Goal: Task Accomplishment & Management: Use online tool/utility

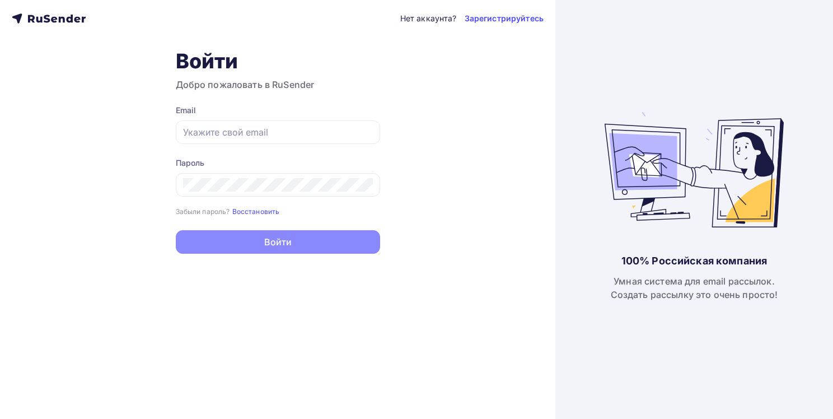
type input "[EMAIL_ADDRESS][DOMAIN_NAME]"
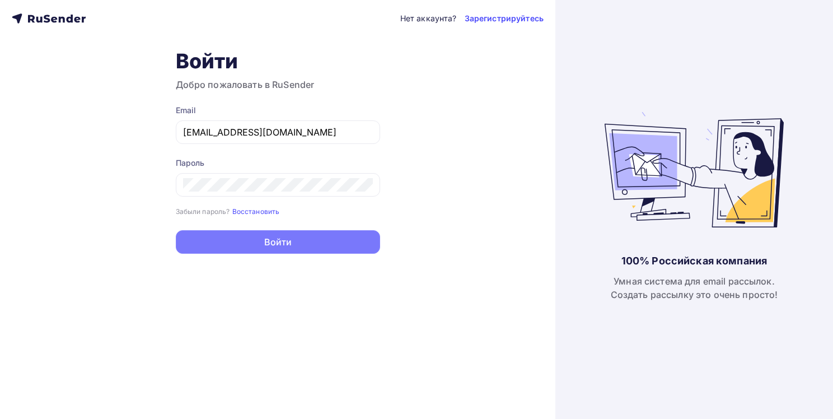
click at [286, 244] on button "Войти" at bounding box center [278, 242] width 204 height 24
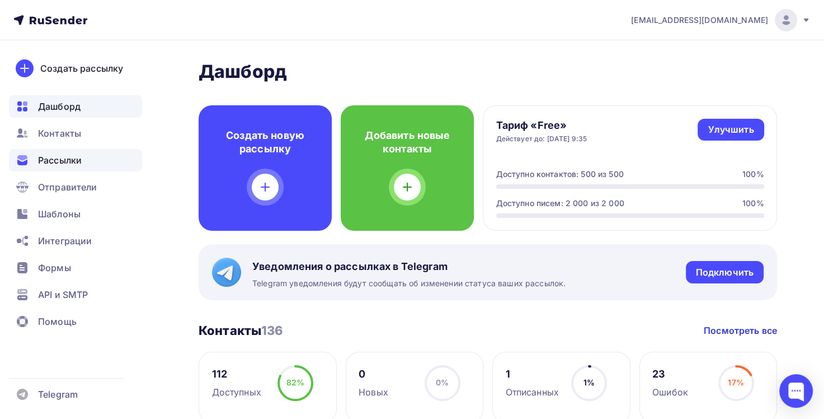
click at [58, 159] on span "Рассылки" at bounding box center [60, 159] width 44 height 13
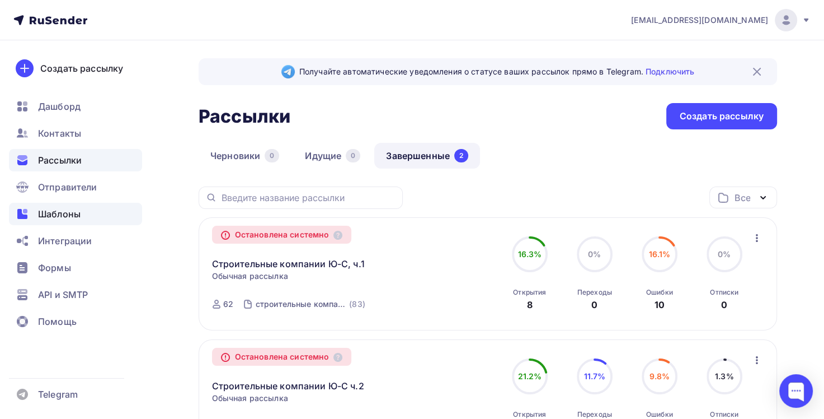
click at [65, 208] on span "Шаблоны" at bounding box center [59, 213] width 43 height 13
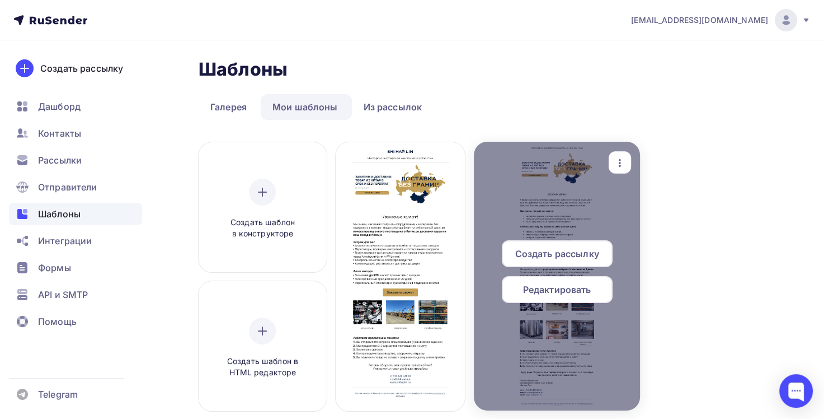
click at [614, 155] on div "button" at bounding box center [619, 162] width 13 height 15
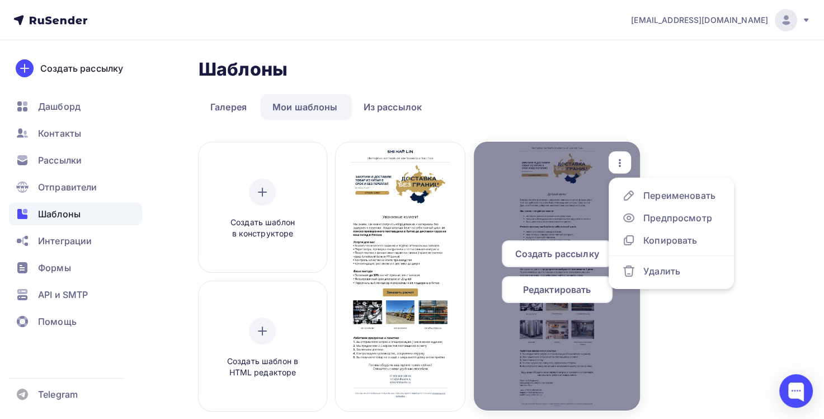
click at [560, 289] on span "Редактировать" at bounding box center [557, 289] width 68 height 13
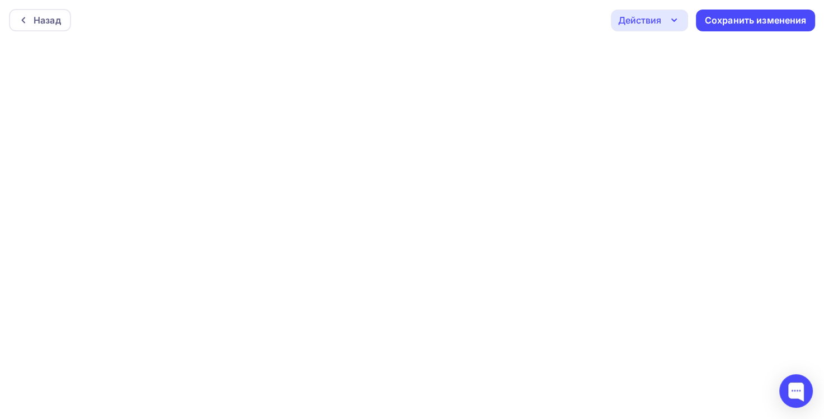
click at [667, 20] on div "Действия" at bounding box center [649, 21] width 77 height 22
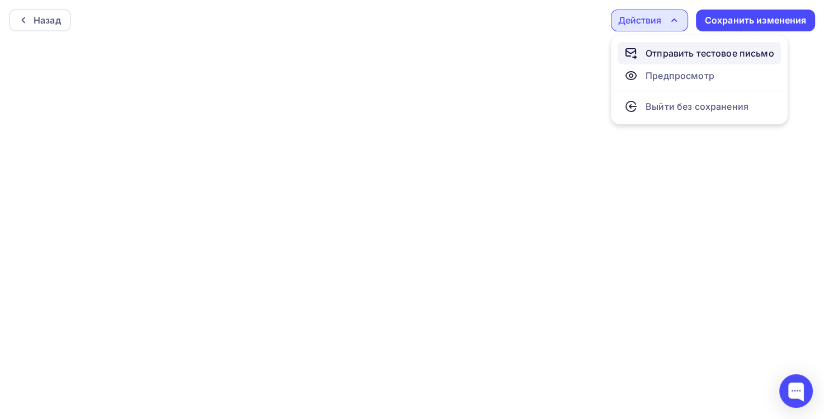
click at [669, 54] on div "Отправить тестовое письмо" at bounding box center [710, 52] width 129 height 13
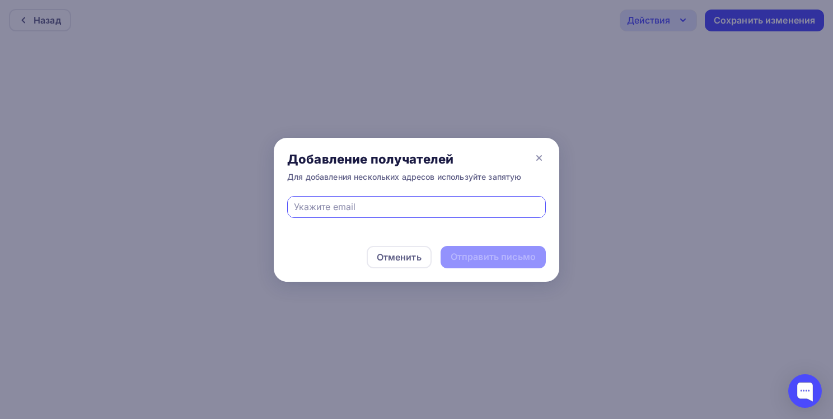
type input "[EMAIL_ADDRESS][DOMAIN_NAME]"
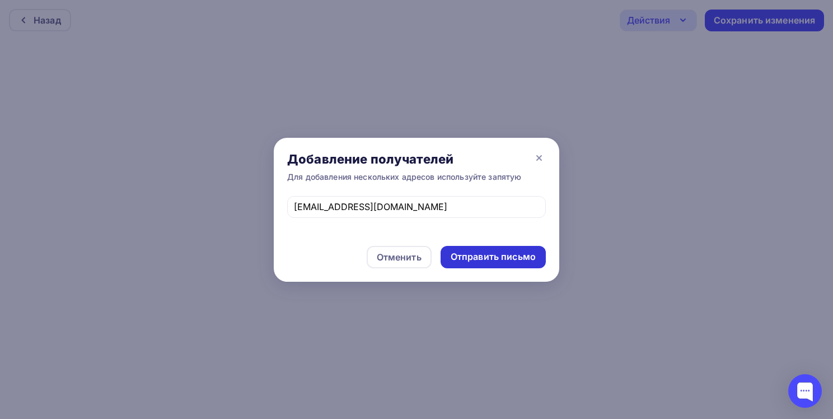
click at [477, 259] on div "Отправить письмо" at bounding box center [493, 256] width 85 height 13
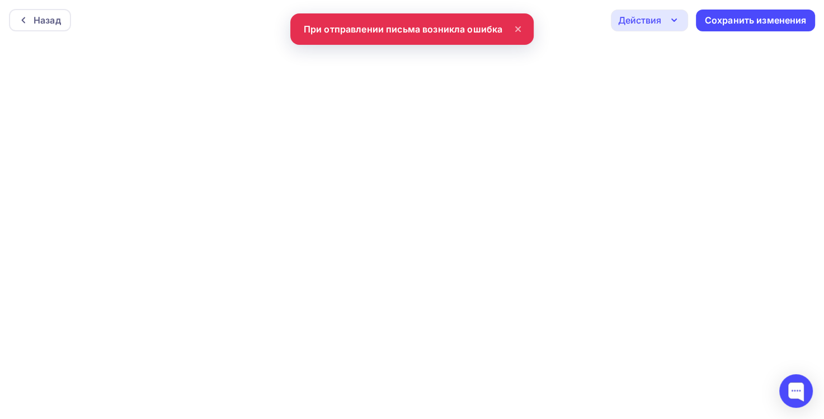
click at [455, 25] on div "Назад Действия Отправить тестовое письмо Предпросмотр Выйти без сохранения Сохр…" at bounding box center [412, 20] width 824 height 40
click at [674, 17] on icon "button" at bounding box center [674, 19] width 13 height 13
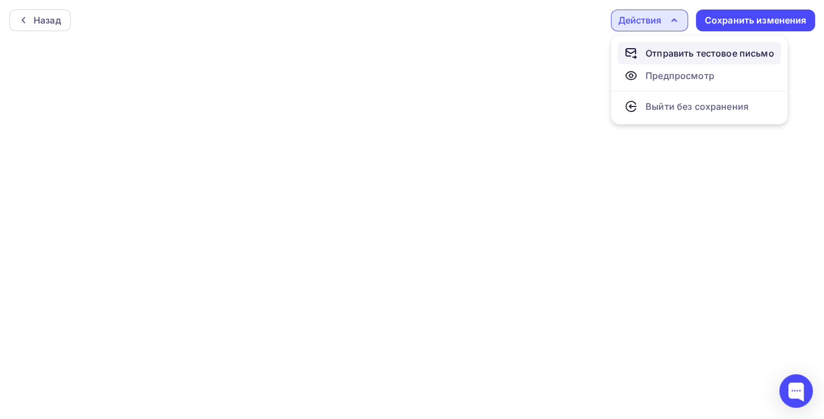
click at [676, 52] on div "Отправить тестовое письмо" at bounding box center [710, 52] width 129 height 13
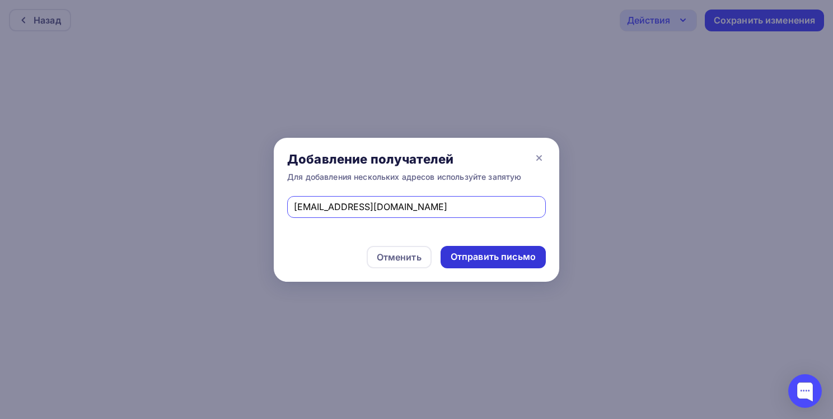
click at [468, 256] on div "Отправить письмо" at bounding box center [493, 256] width 85 height 13
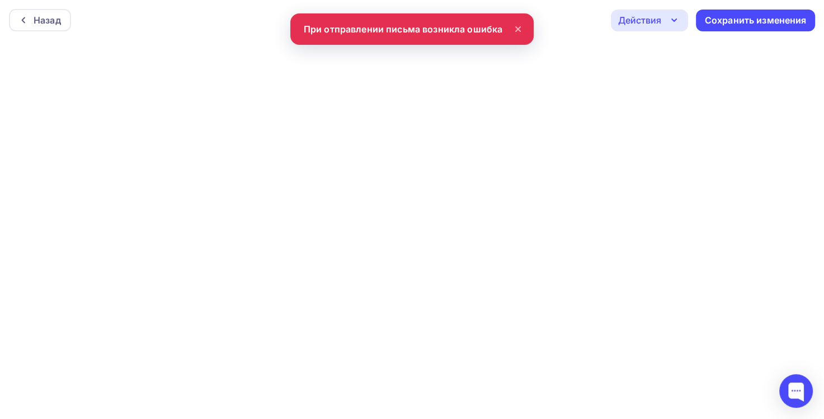
click at [654, 22] on div "Действия" at bounding box center [639, 19] width 43 height 13
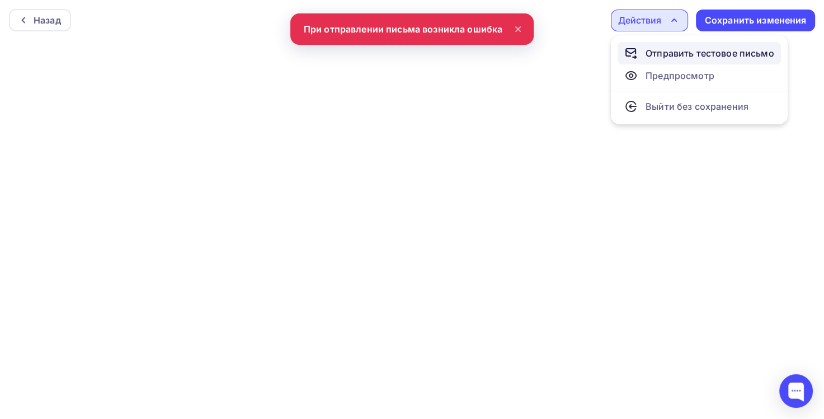
click at [659, 55] on div "Отправить тестовое письмо" at bounding box center [710, 52] width 129 height 13
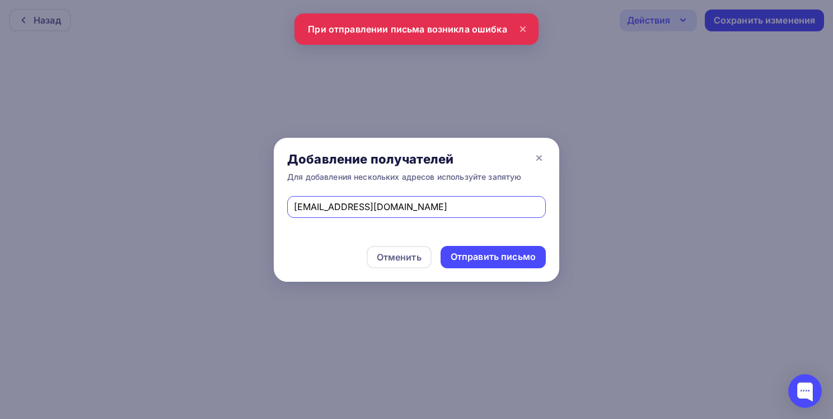
type input "[EMAIL_ADDRESS][DOMAIN_NAME]"
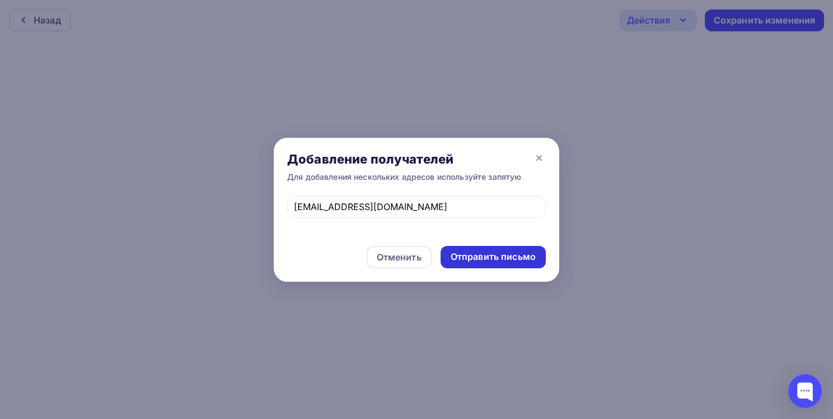
click at [472, 256] on div "Отправить письмо" at bounding box center [493, 256] width 85 height 13
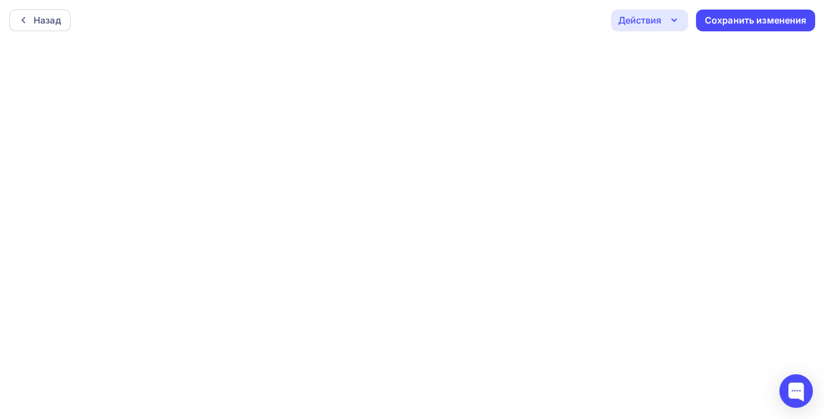
click at [664, 16] on div "Действия" at bounding box center [649, 21] width 77 height 22
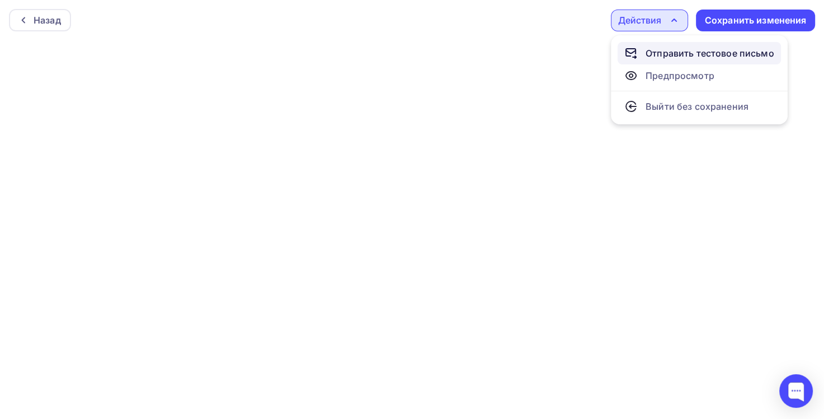
click at [674, 53] on div "Отправить тестовое письмо" at bounding box center [710, 52] width 129 height 13
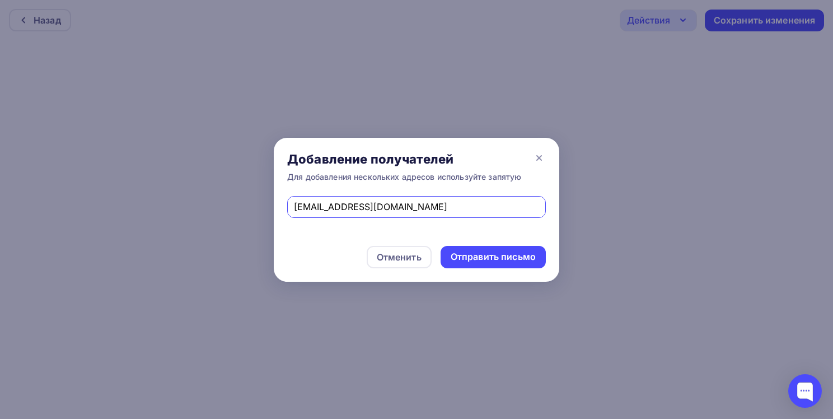
type input "[EMAIL_ADDRESS][DOMAIN_NAME]"
click at [470, 256] on div "Отправить письмо" at bounding box center [493, 256] width 85 height 13
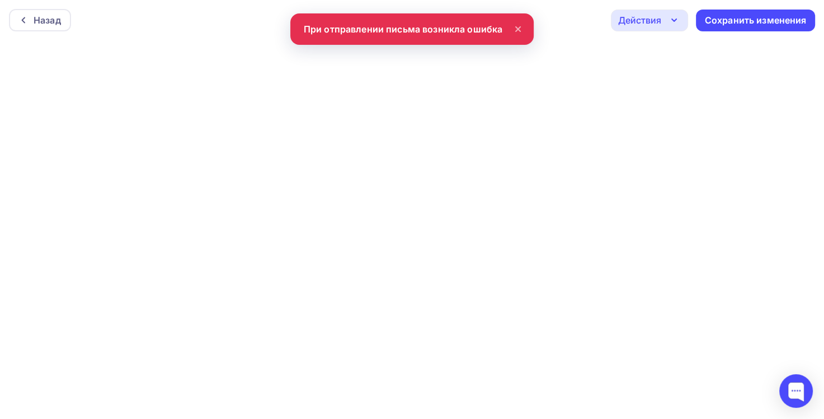
click at [425, 29] on div "Назад Действия Отправить тестовое письмо Предпросмотр Выйти без сохранения Сохр…" at bounding box center [412, 20] width 824 height 40
click at [25, 22] on icon at bounding box center [23, 20] width 9 height 9
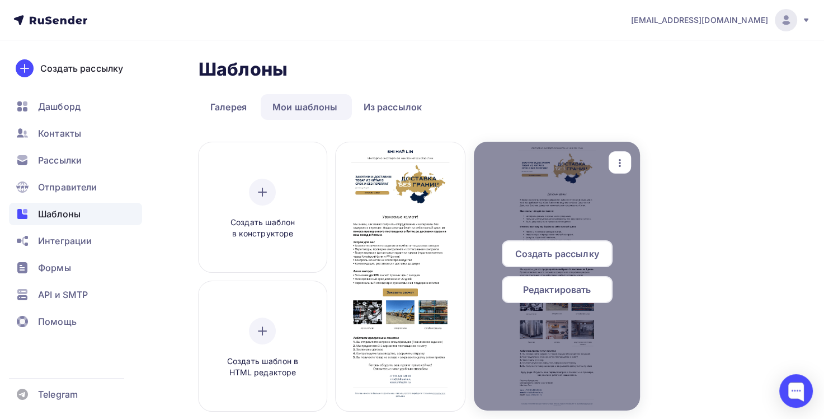
click at [583, 289] on span "Редактировать" at bounding box center [557, 289] width 68 height 13
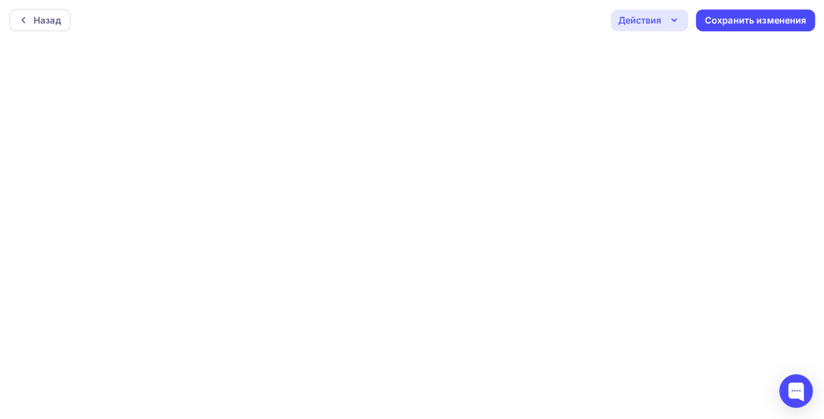
click at [668, 20] on icon "button" at bounding box center [674, 19] width 13 height 13
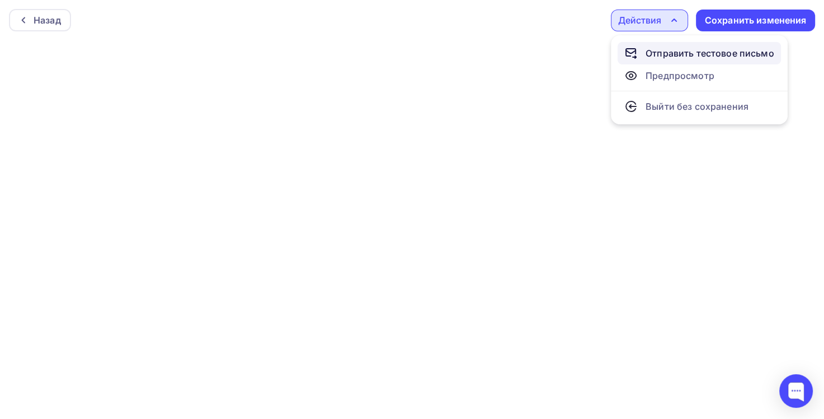
click at [681, 51] on div "Отправить тестовое письмо" at bounding box center [710, 52] width 129 height 13
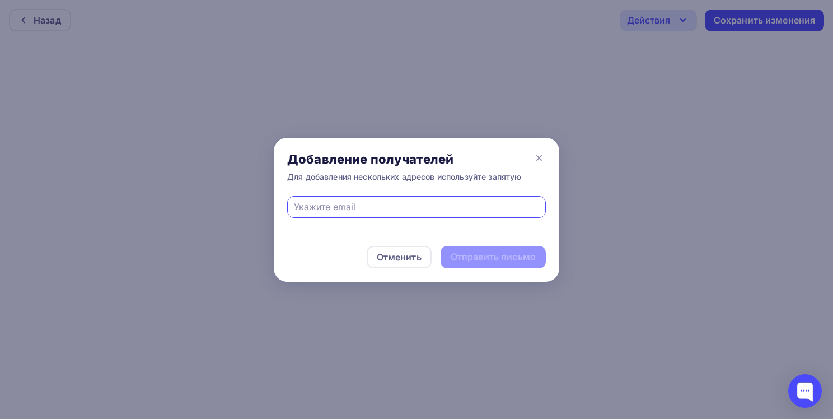
type input "[EMAIL_ADDRESS][DOMAIN_NAME]"
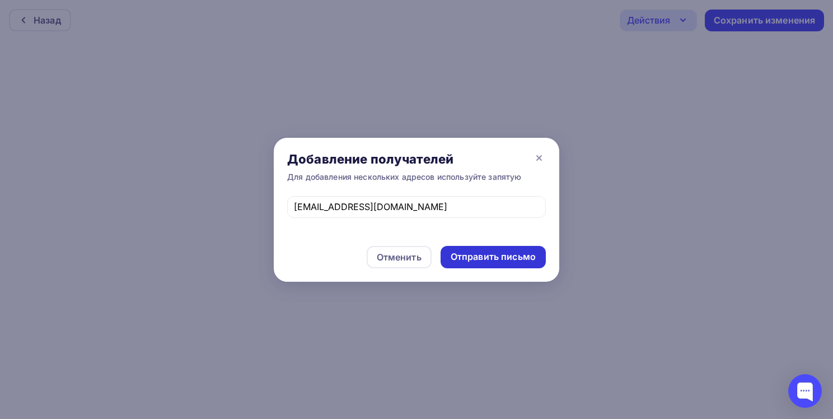
click at [503, 257] on div "Отправить письмо" at bounding box center [493, 256] width 85 height 13
